Goal: Task Accomplishment & Management: Manage account settings

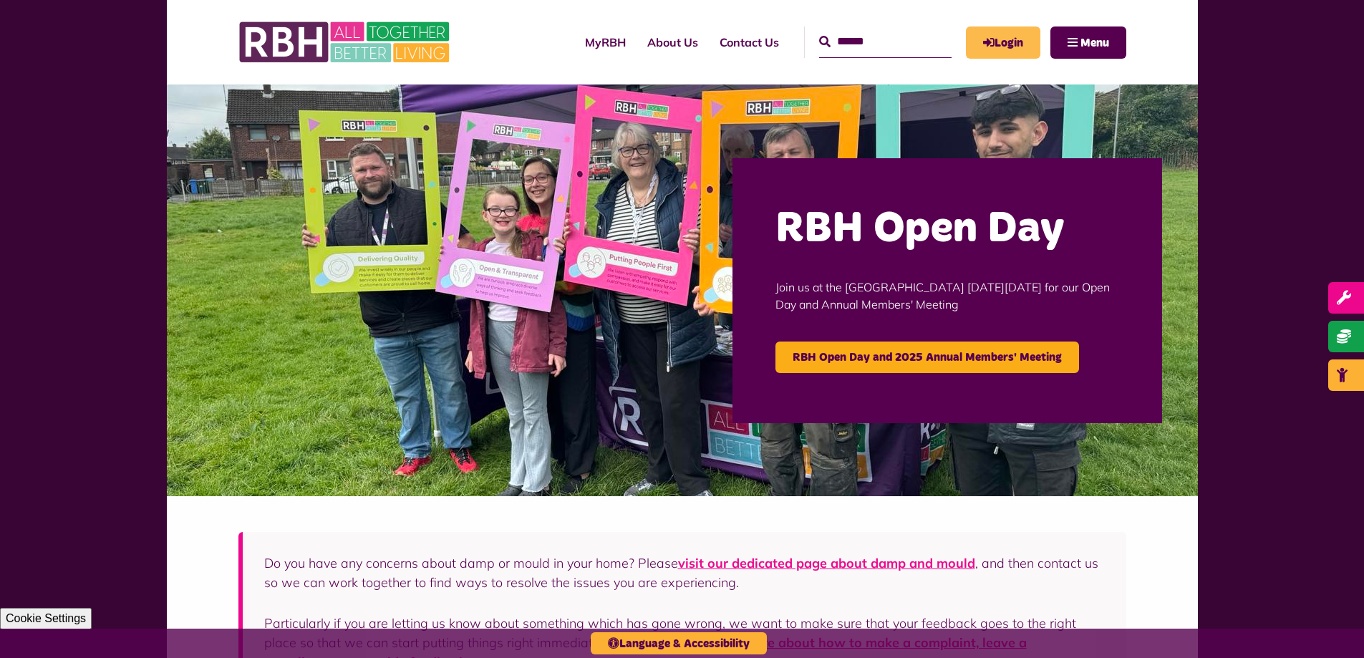
click at [1008, 40] on link "Login" at bounding box center [1003, 42] width 74 height 32
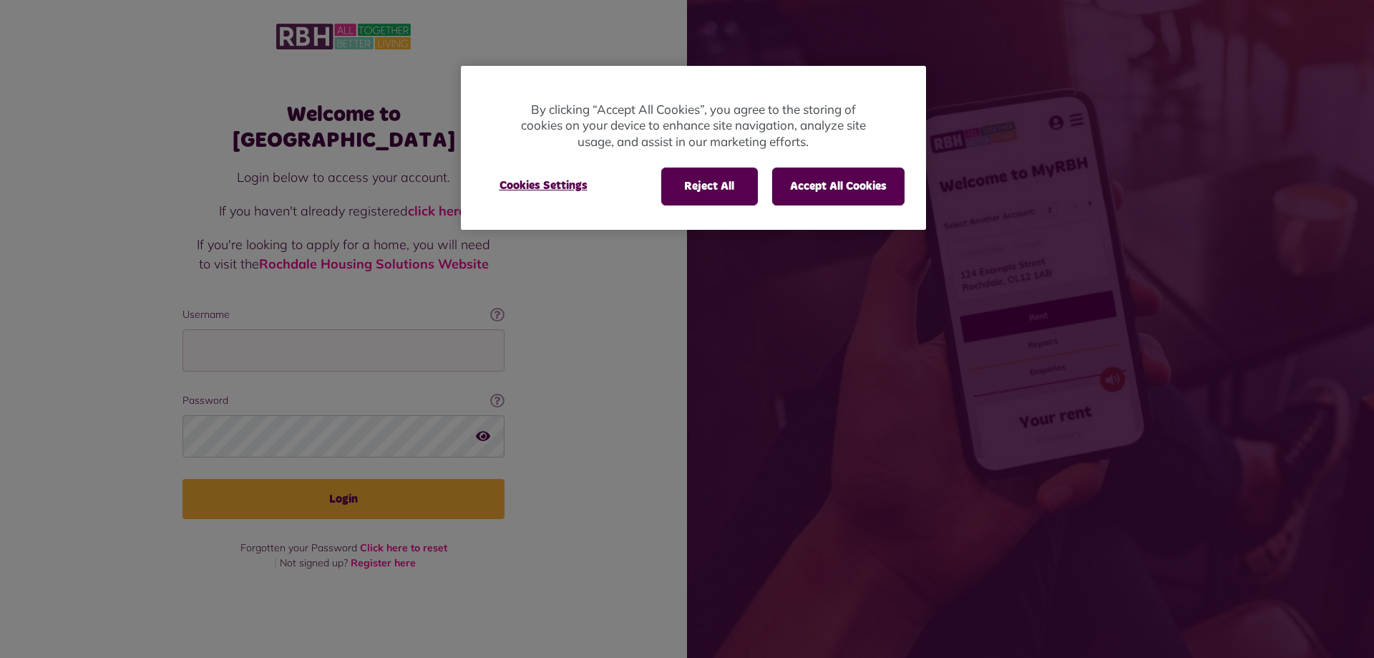
click at [263, 331] on div at bounding box center [687, 329] width 1374 height 658
click at [832, 191] on button "Accept All Cookies" at bounding box center [838, 185] width 132 height 37
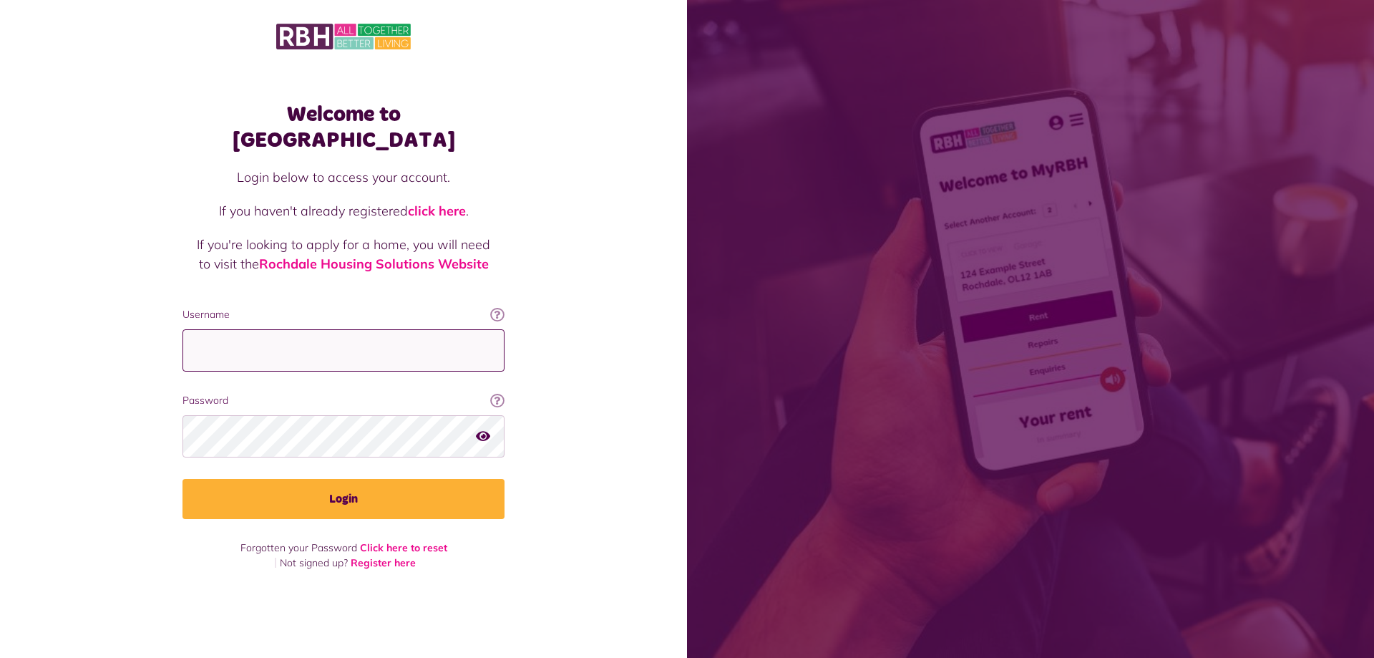
click at [266, 334] on input "Username" at bounding box center [344, 350] width 322 height 42
type input "**********"
click at [183, 479] on button "Login" at bounding box center [344, 499] width 322 height 40
